Goal: Task Accomplishment & Management: Use online tool/utility

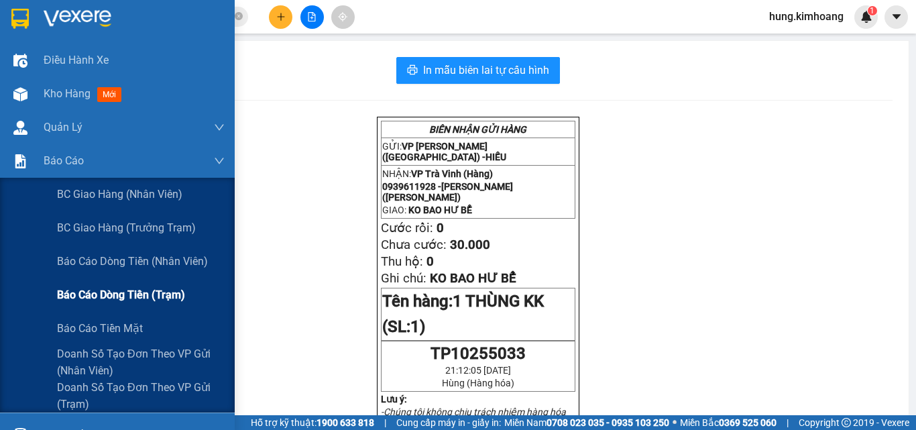
click at [147, 293] on span "Báo cáo dòng tiền (trạm)" at bounding box center [121, 294] width 128 height 17
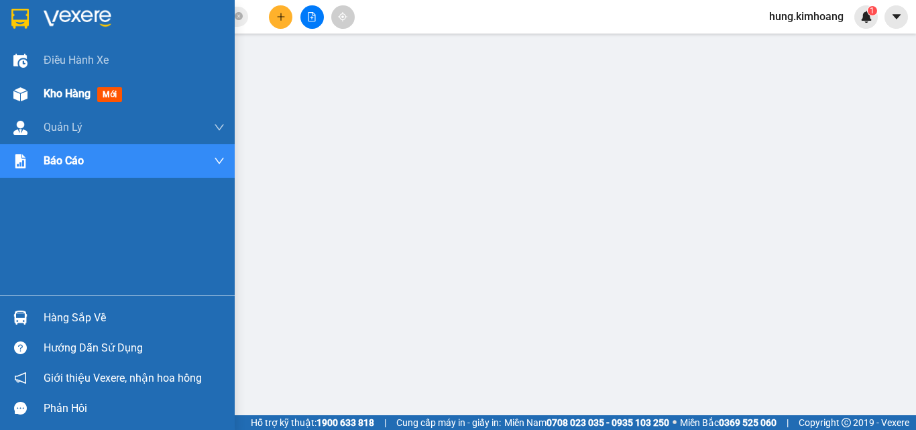
click at [44, 92] on span "Kho hàng" at bounding box center [67, 93] width 47 height 13
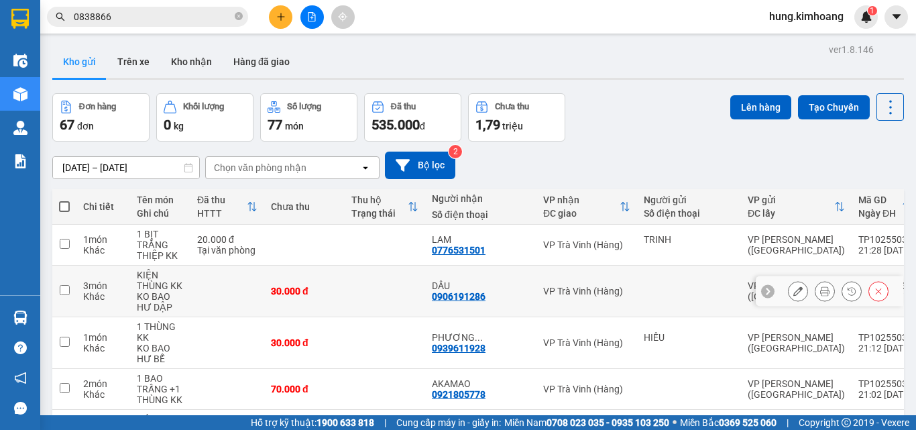
scroll to position [134, 0]
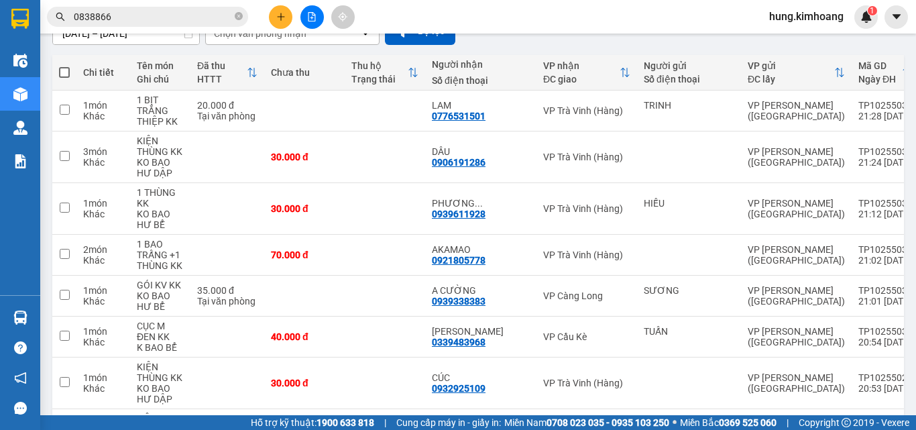
click at [66, 71] on span at bounding box center [64, 72] width 11 height 11
click at [64, 66] on input "checkbox" at bounding box center [64, 66] width 0 height 0
checkbox input "true"
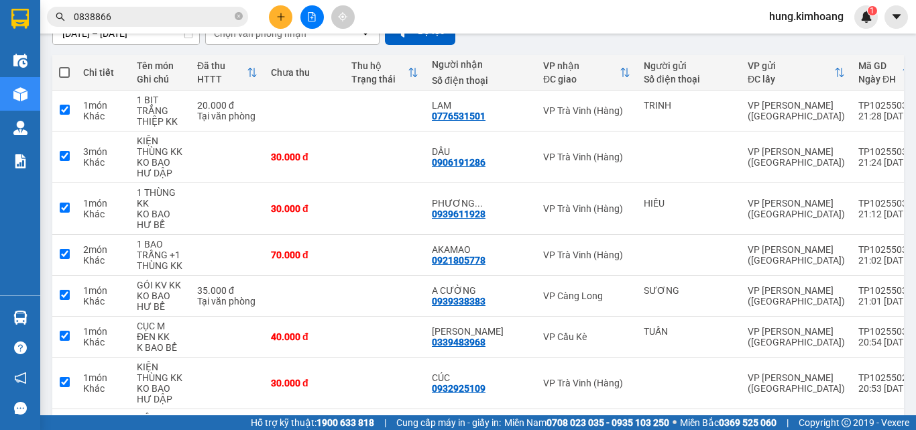
checkbox input "true"
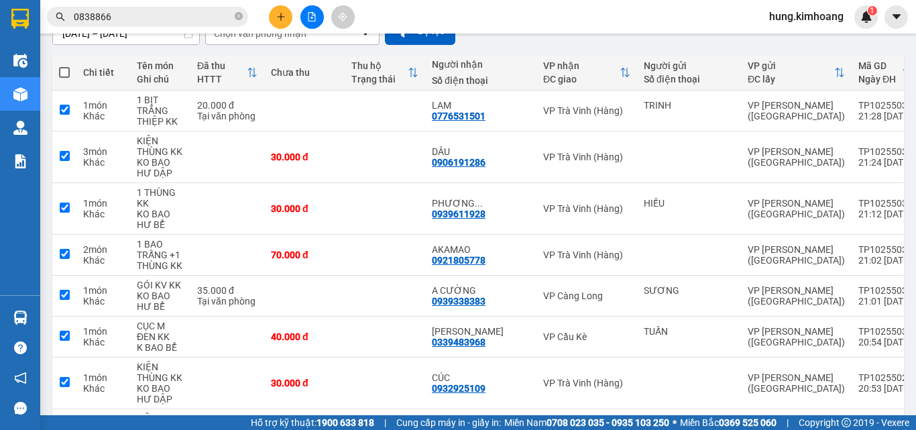
checkbox input "true"
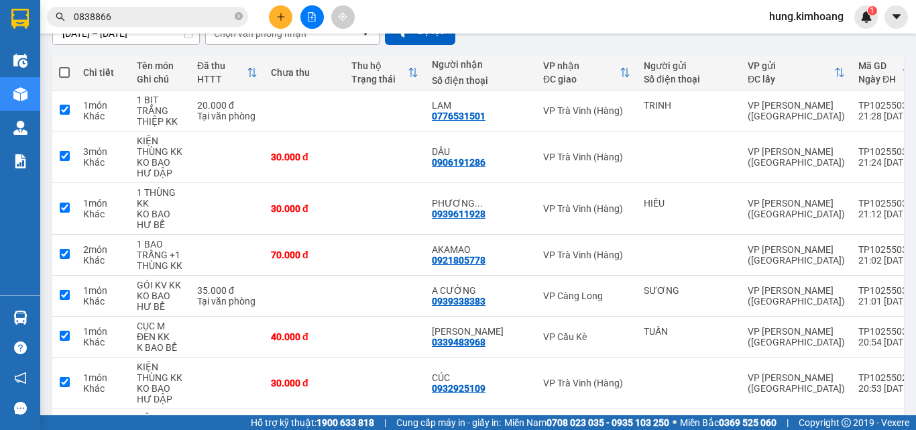
checkbox input "true"
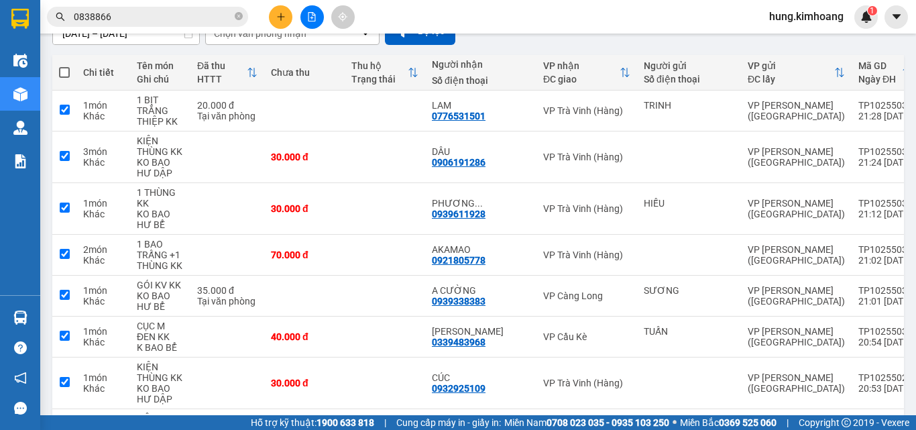
checkbox input "true"
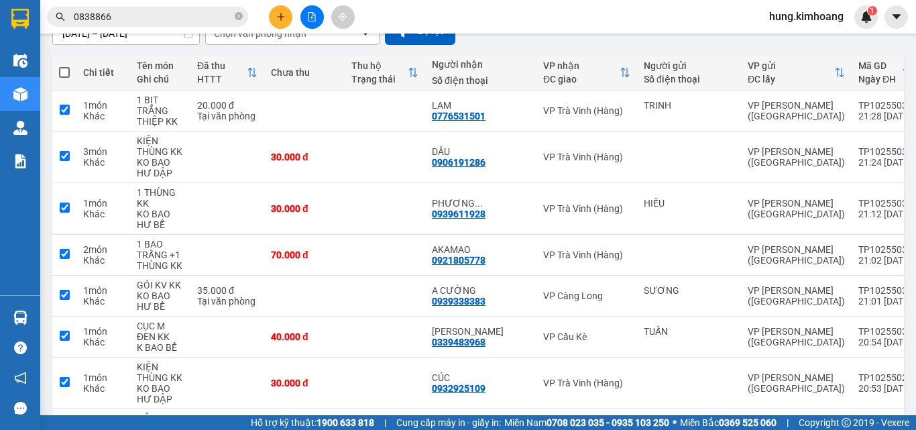
checkbox input "true"
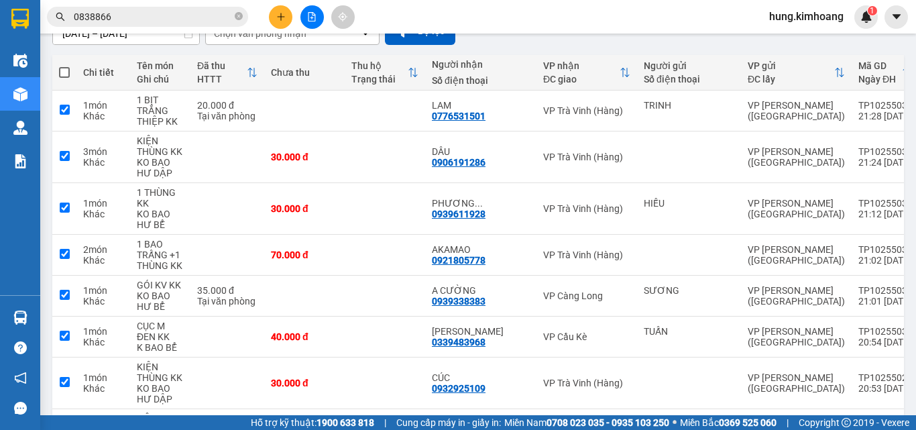
checkbox input "true"
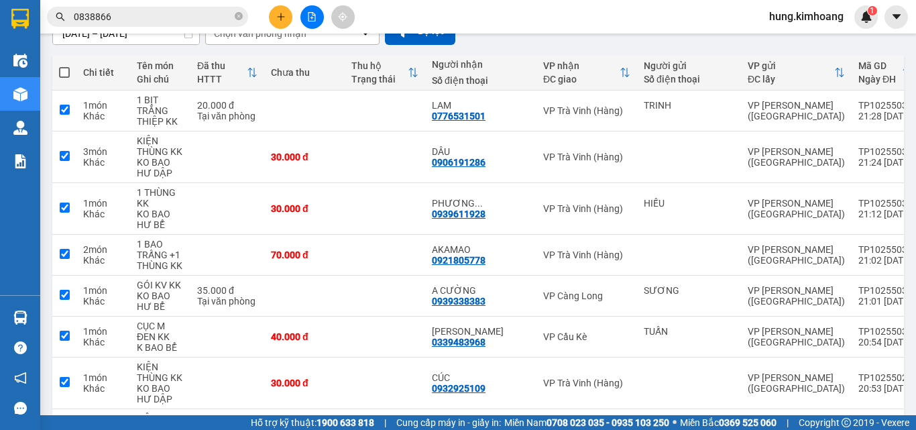
checkbox input "true"
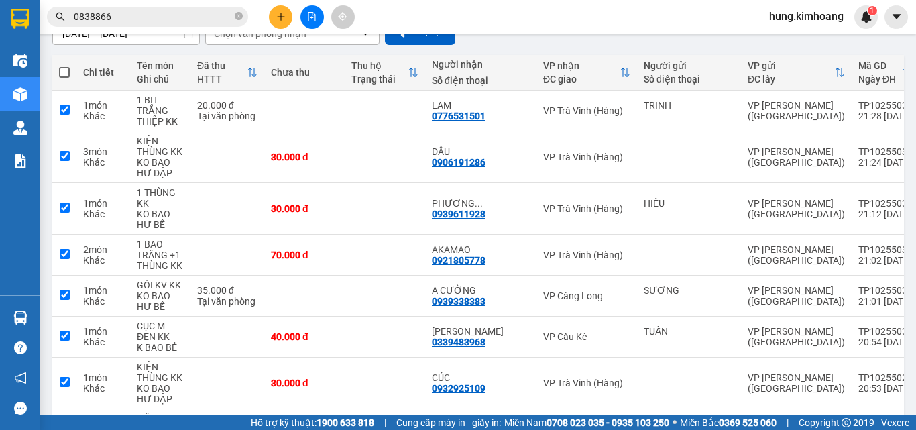
checkbox input "true"
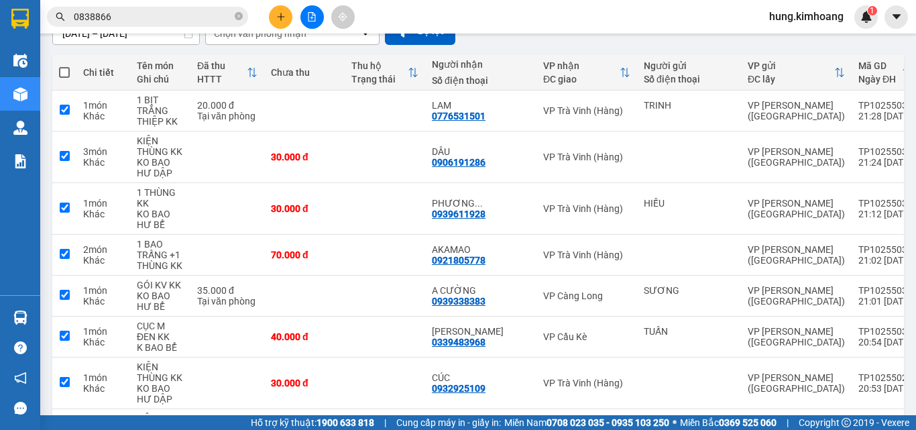
checkbox input "true"
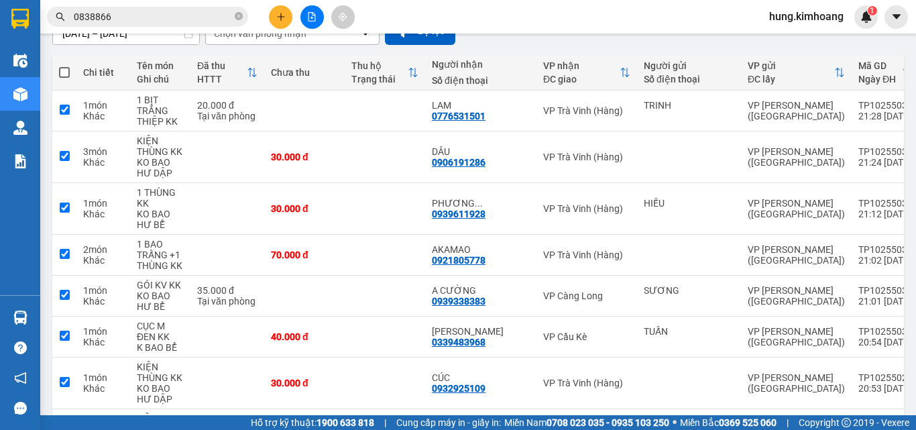
checkbox input "true"
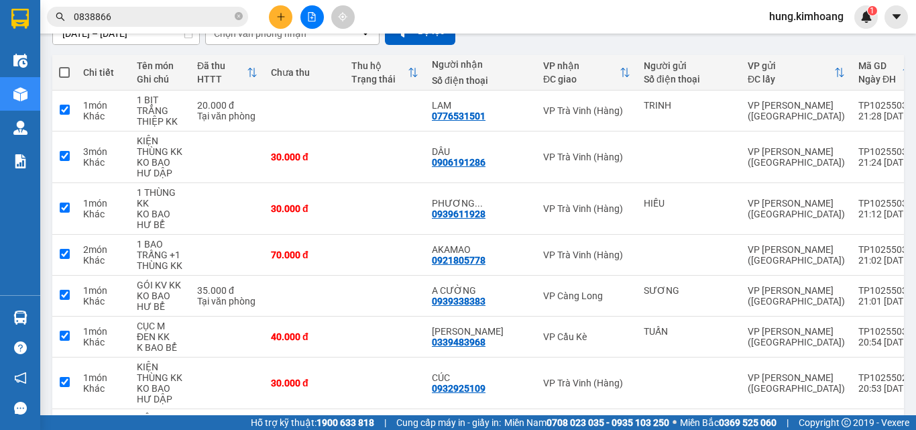
checkbox input "true"
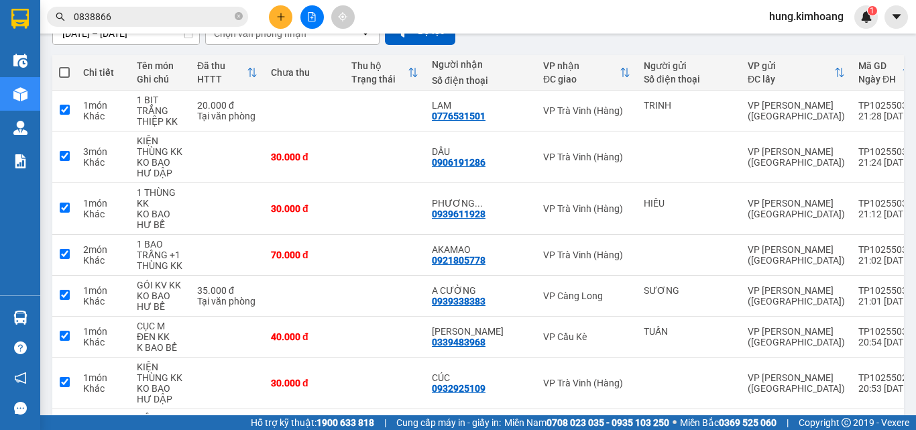
checkbox input "true"
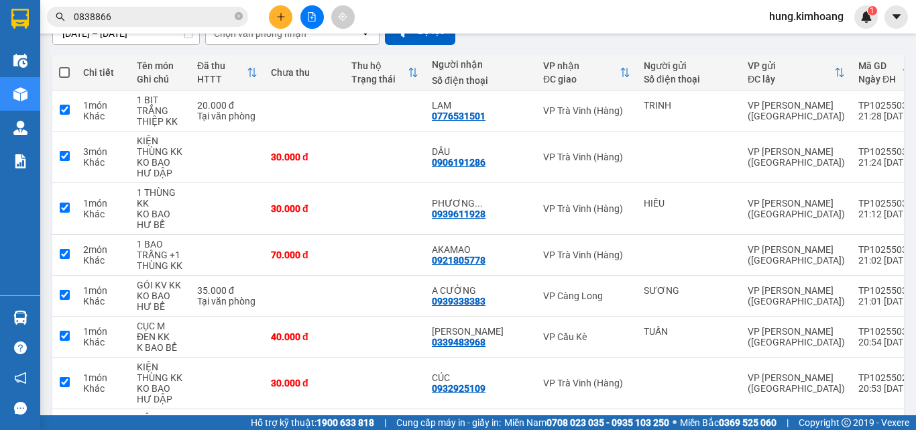
checkbox input "true"
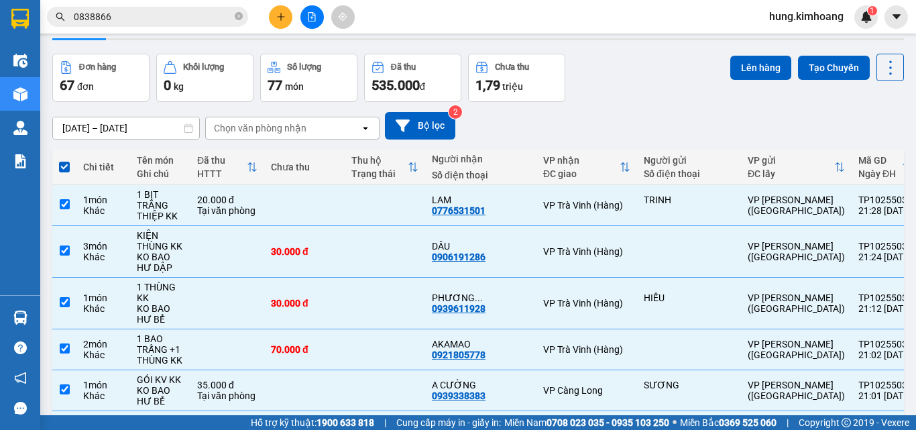
scroll to position [0, 0]
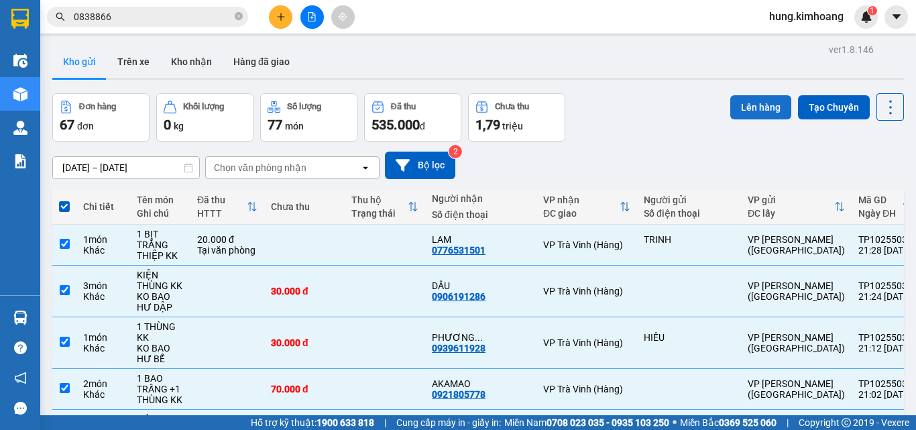
click at [741, 114] on button "Lên hàng" at bounding box center [760, 107] width 61 height 24
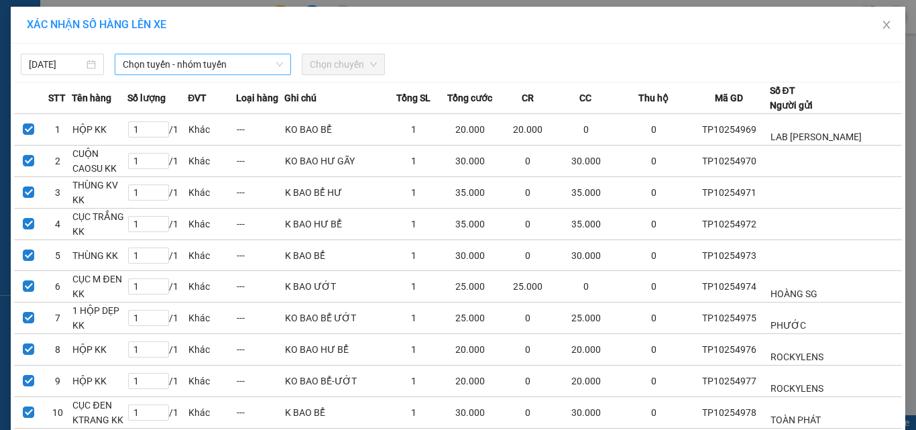
click at [193, 62] on span "Chọn tuyến - nhóm tuyến" at bounding box center [203, 64] width 160 height 20
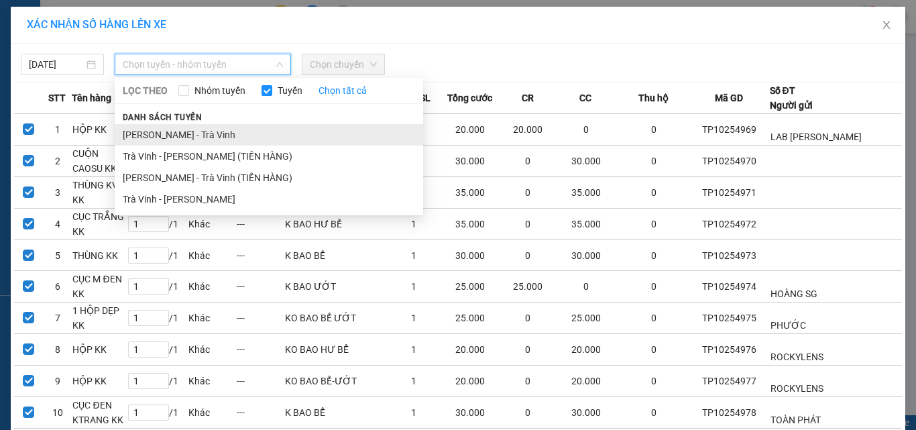
click at [176, 126] on li "[PERSON_NAME] - Trà Vinh" at bounding box center [269, 134] width 309 height 21
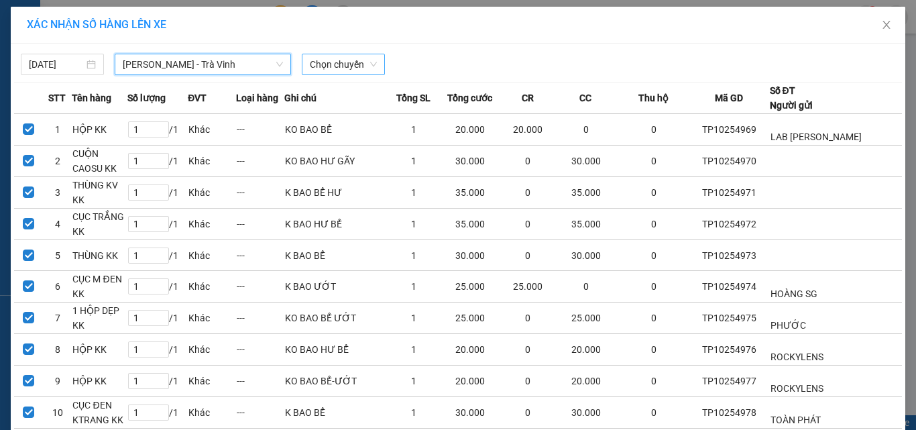
click at [310, 64] on span "Chọn chuyến" at bounding box center [343, 64] width 67 height 20
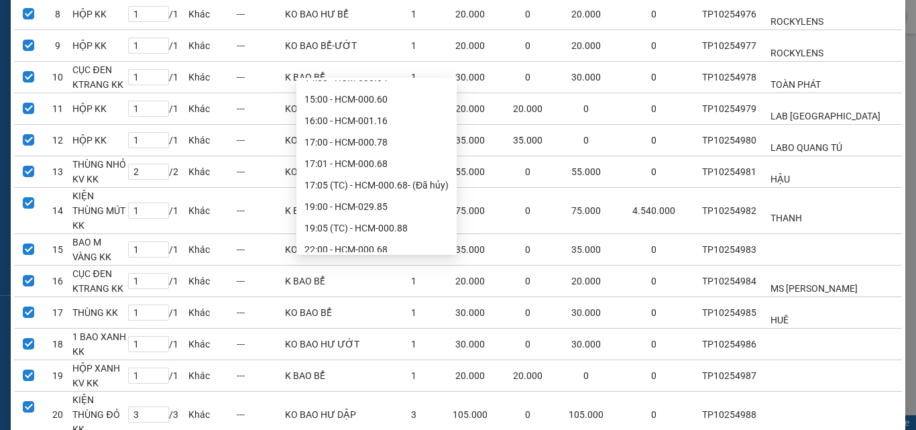
scroll to position [365, 0]
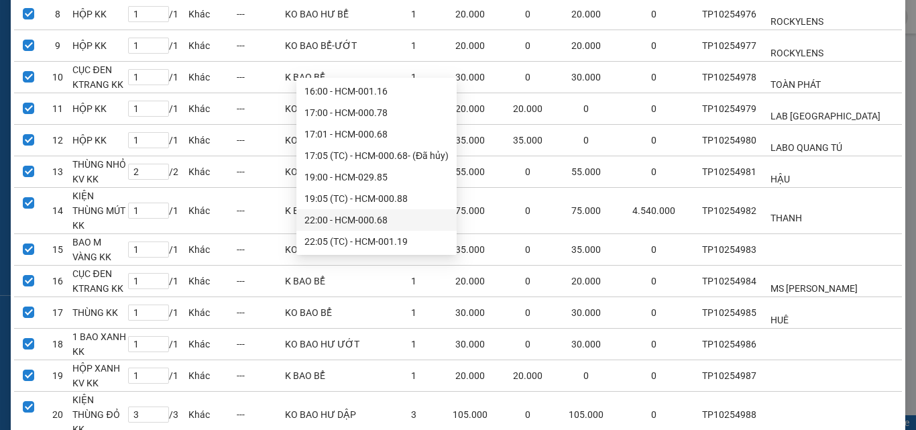
click at [360, 213] on div "22:00 - HCM-000.68" at bounding box center [377, 220] width 144 height 15
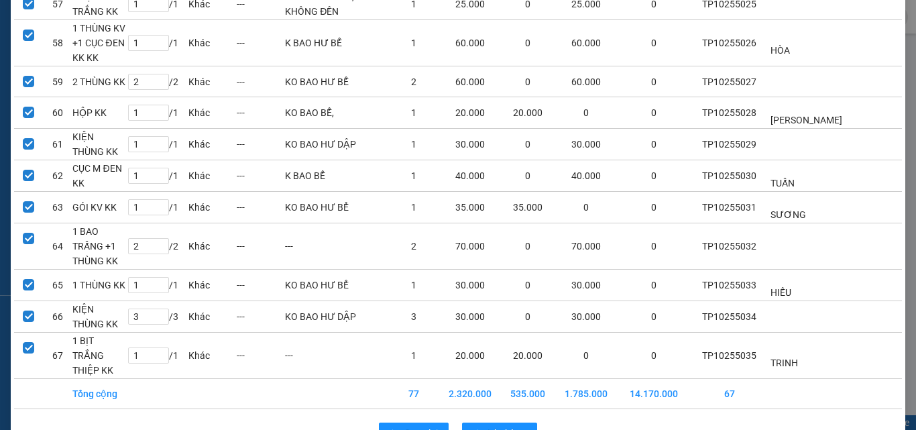
scroll to position [1996, 0]
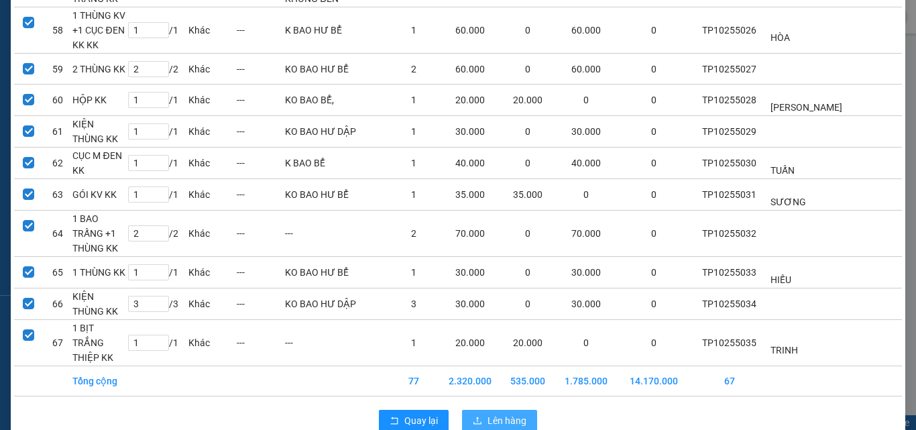
click at [500, 413] on span "Lên hàng" at bounding box center [507, 420] width 39 height 15
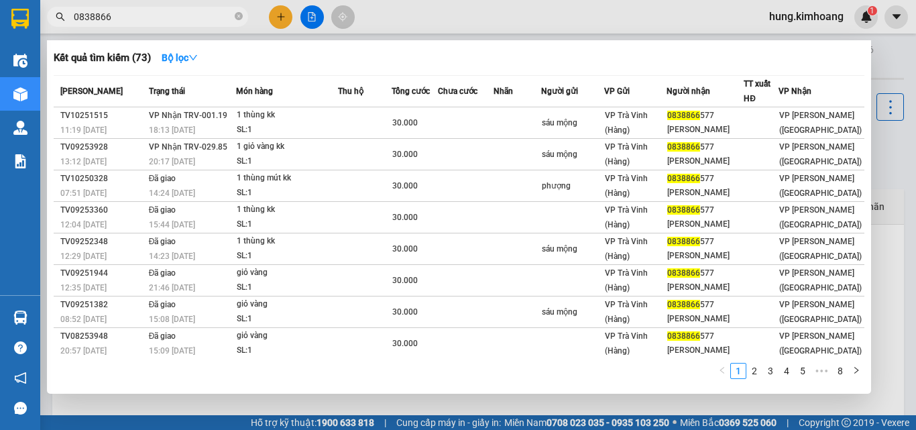
click at [195, 21] on input "0838866" at bounding box center [153, 16] width 158 height 15
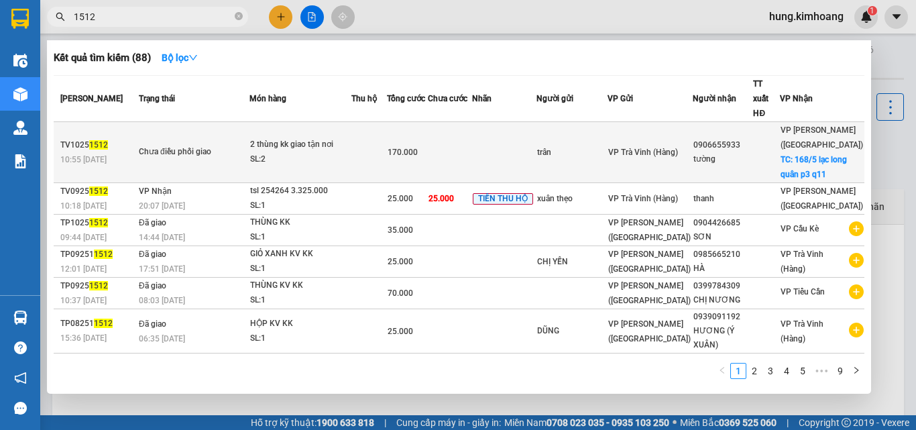
type input "1512"
click at [779, 146] on div at bounding box center [766, 153] width 25 height 14
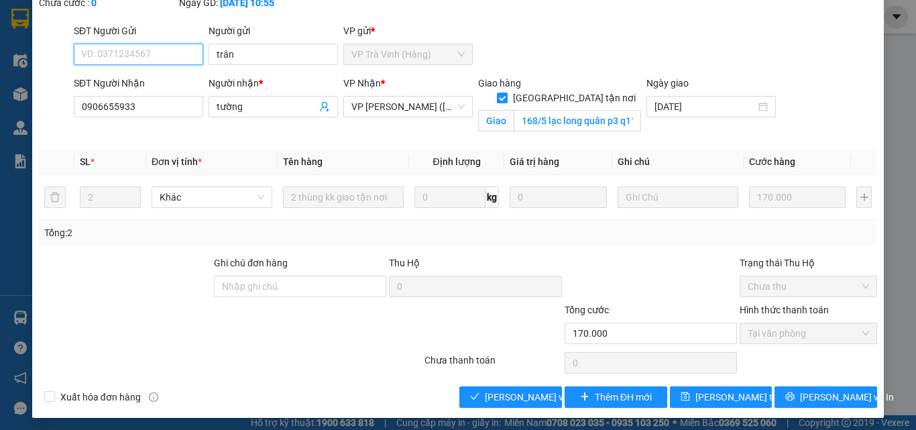
scroll to position [85, 0]
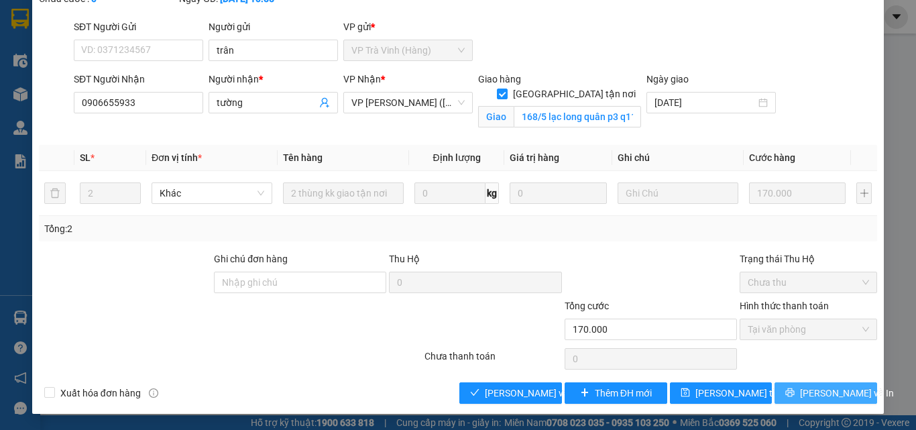
click at [846, 392] on button "[PERSON_NAME] và In" at bounding box center [826, 392] width 103 height 21
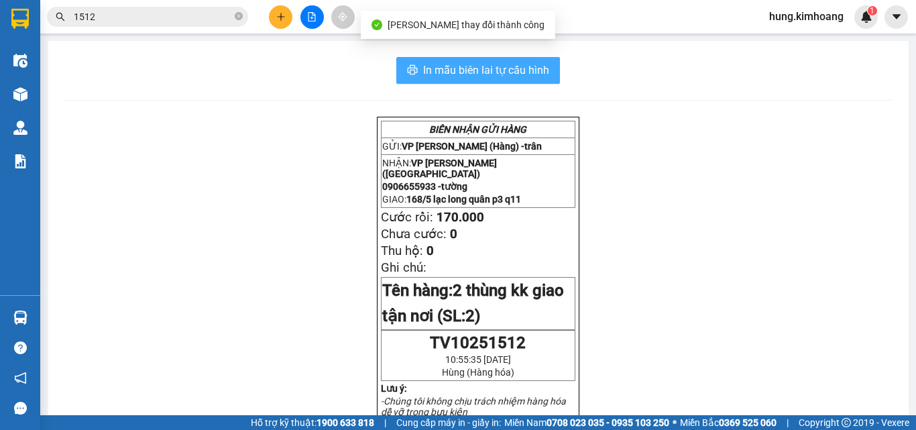
click at [445, 72] on span "In mẫu biên lai tự cấu hình" at bounding box center [486, 70] width 126 height 17
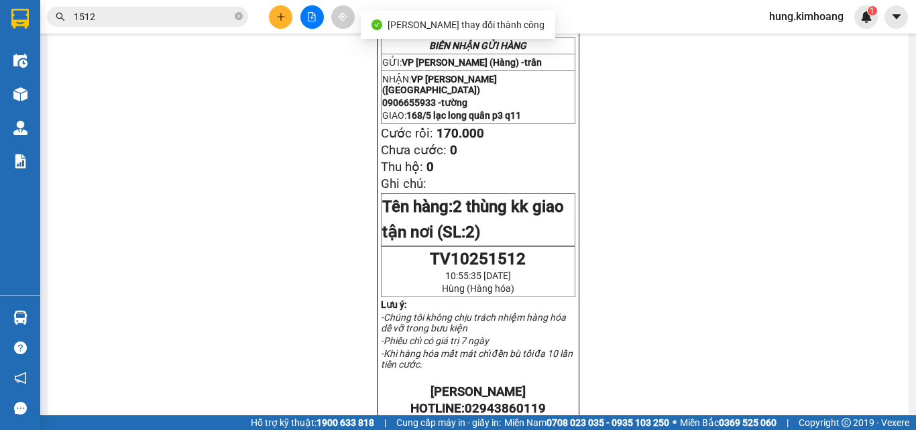
scroll to position [201, 0]
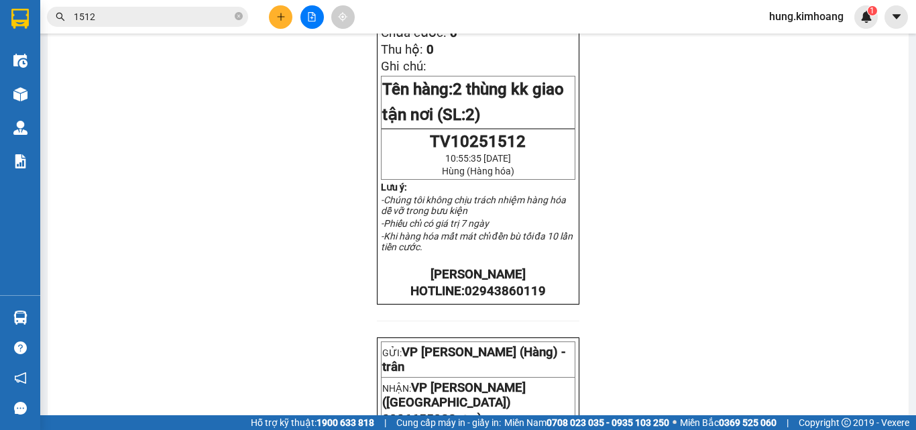
click at [792, 13] on span "hung.kimhoang" at bounding box center [807, 16] width 96 height 17
click at [802, 46] on span "Đăng xuất" at bounding box center [812, 41] width 68 height 15
